Goal: Transaction & Acquisition: Subscribe to service/newsletter

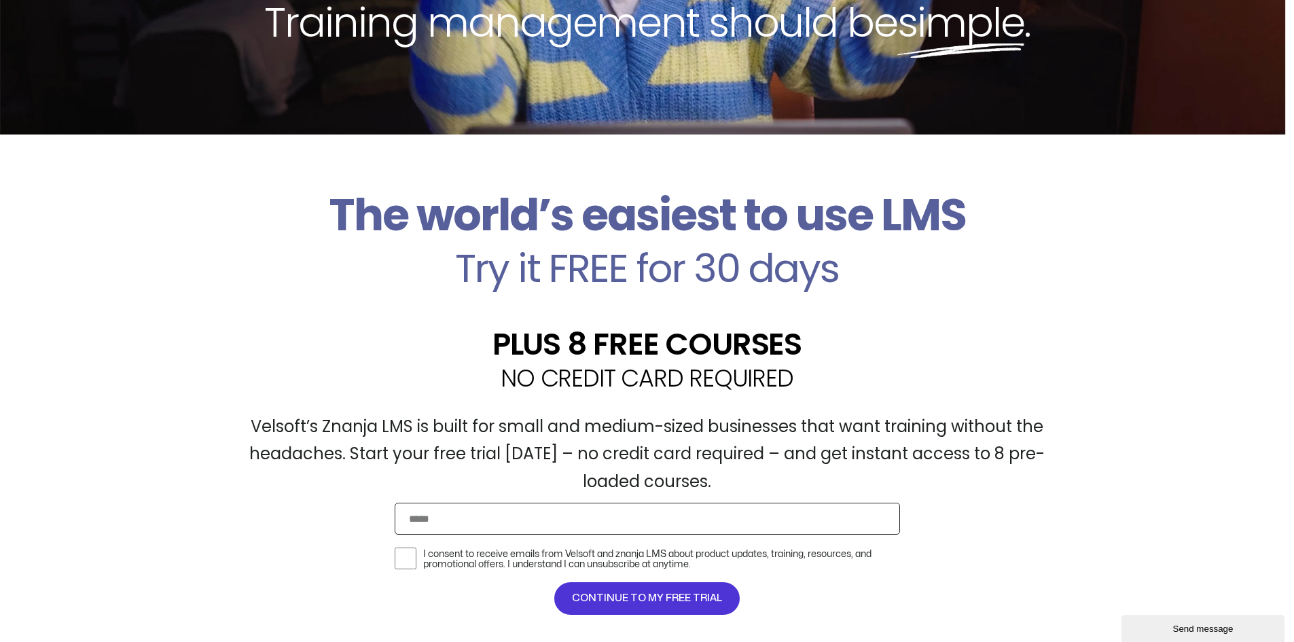
scroll to position [204, 0]
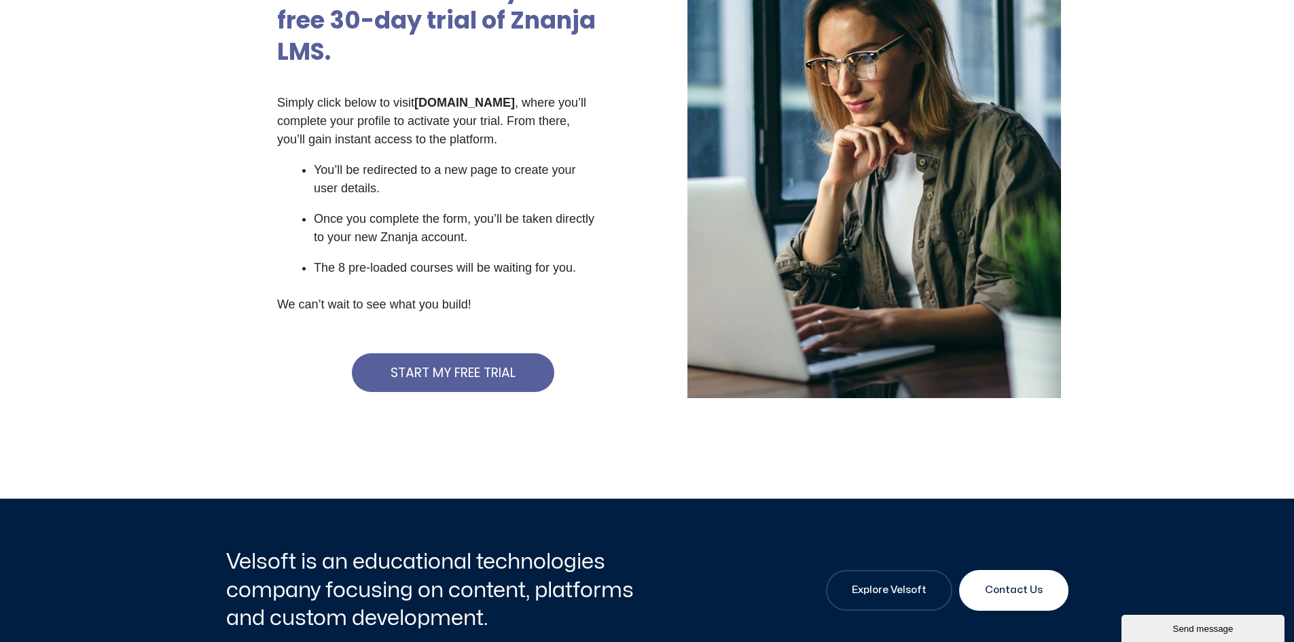
scroll to position [272, 0]
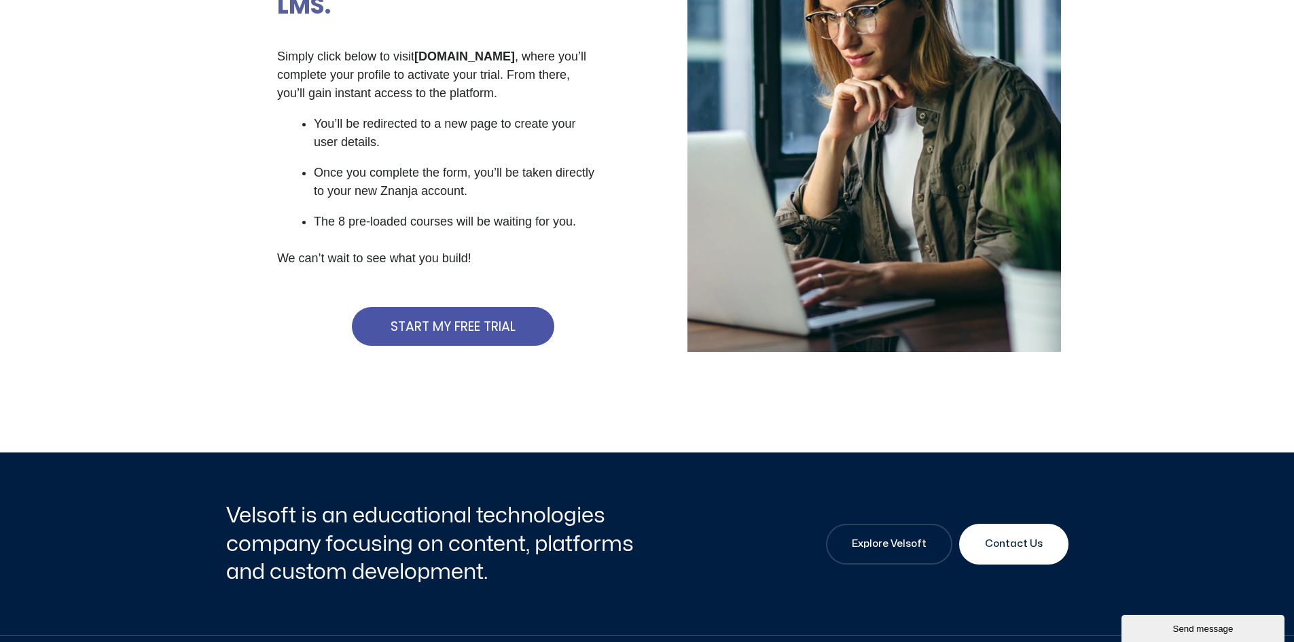
click at [461, 326] on span "START MY FREE TRIAL" at bounding box center [453, 326] width 125 height 13
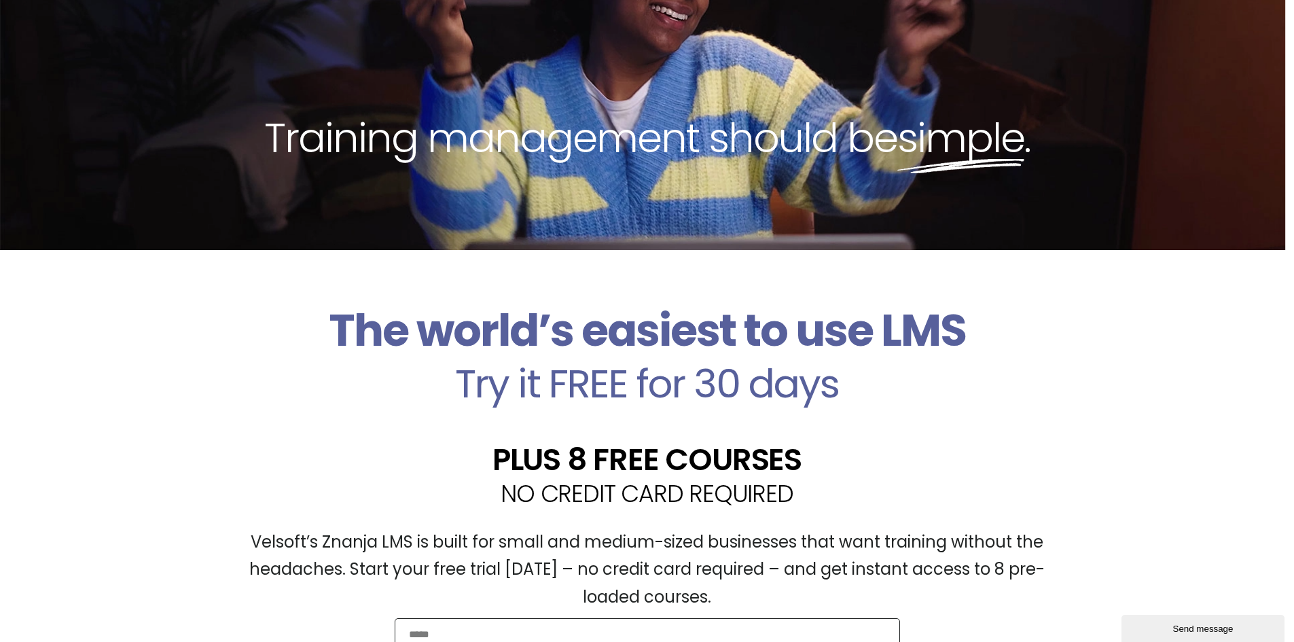
scroll to position [68, 0]
